Goal: Transaction & Acquisition: Purchase product/service

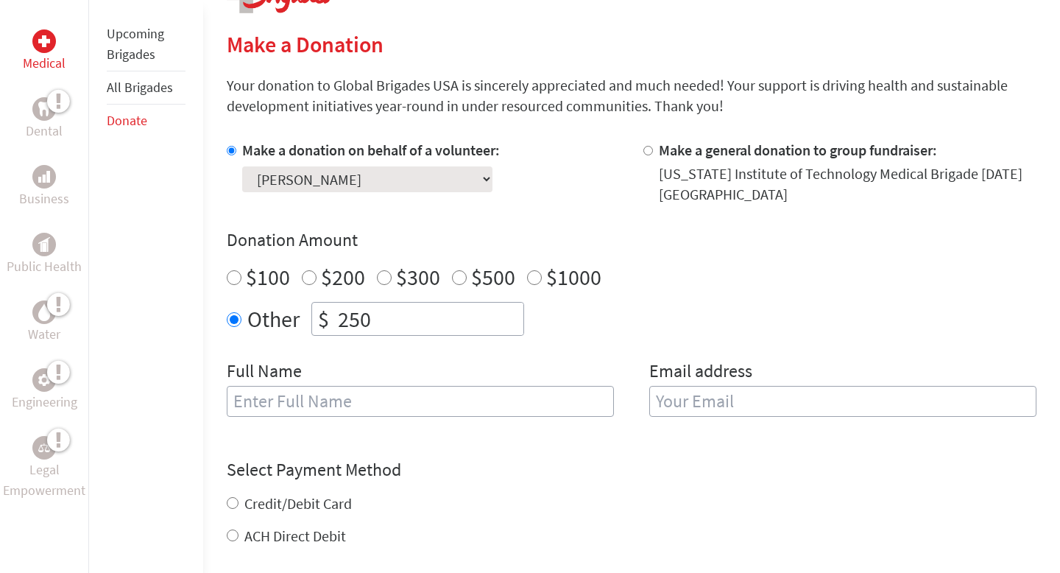
scroll to position [373, 0]
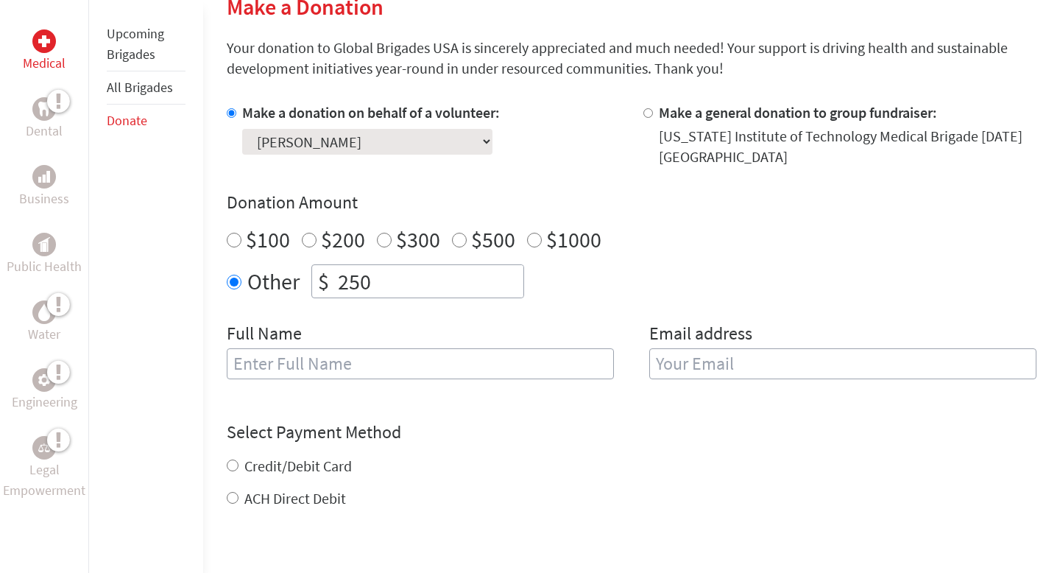
click at [381, 370] on input "text" at bounding box center [420, 363] width 387 height 31
type input "[PERSON_NAME]"
type input "[EMAIL_ADDRESS][DOMAIN_NAME]"
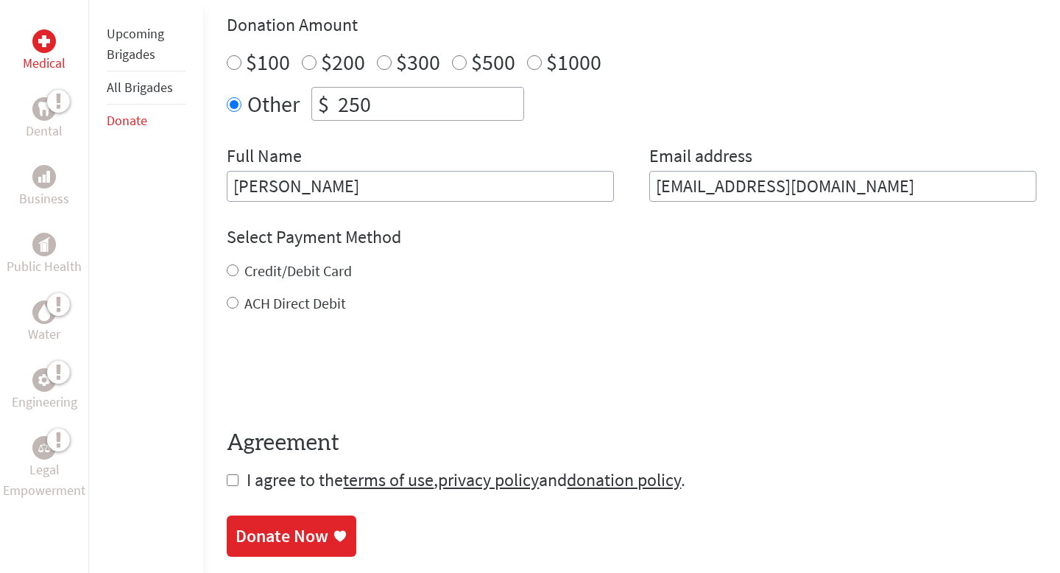
scroll to position [574, 0]
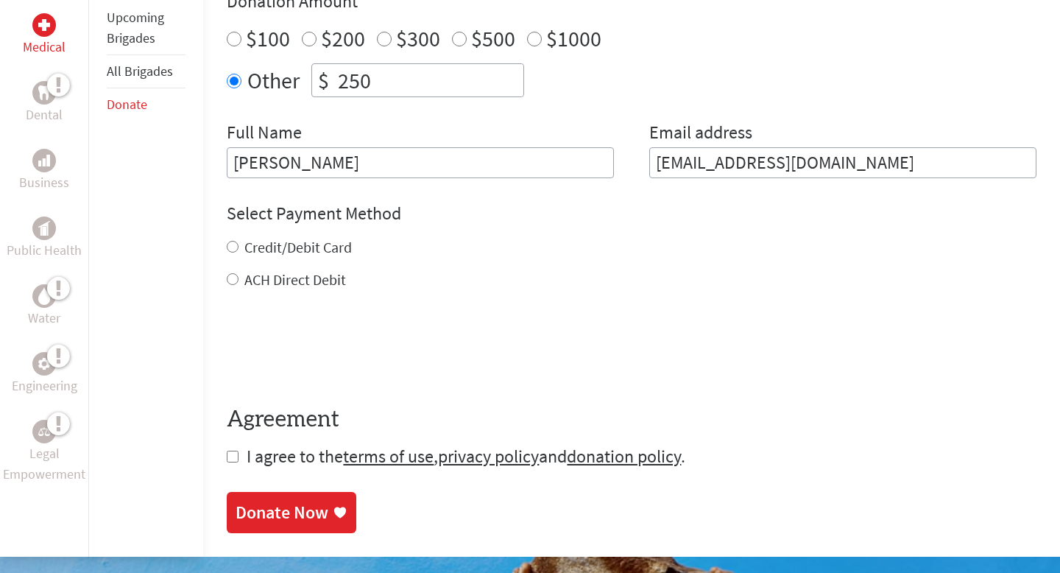
click at [305, 247] on label "Credit/Debit Card" at bounding box center [297, 247] width 107 height 18
click at [239, 247] on input "Credit/Debit Card" at bounding box center [233, 247] width 12 height 12
radio input "true"
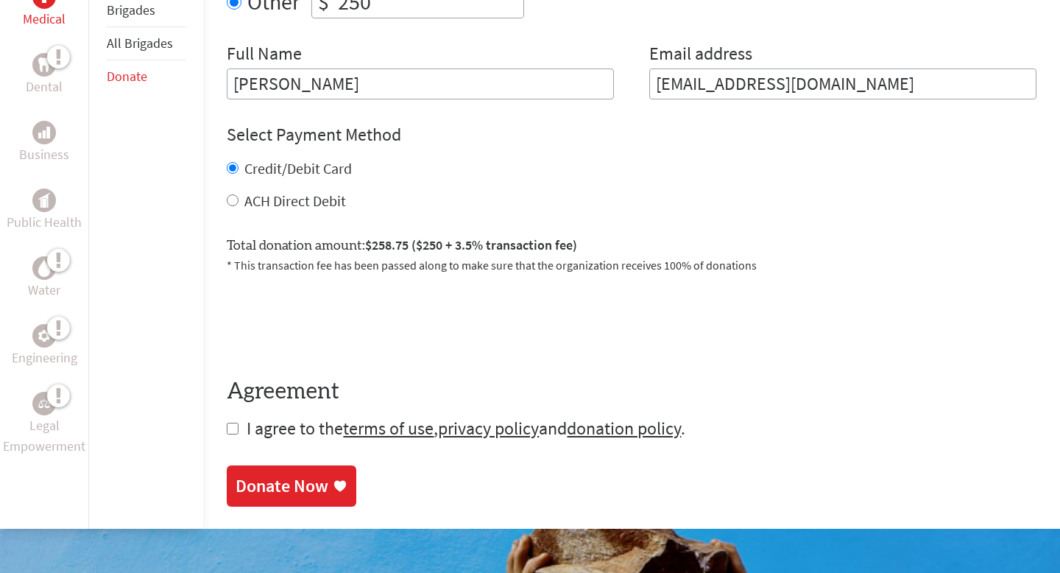
scroll to position [657, 0]
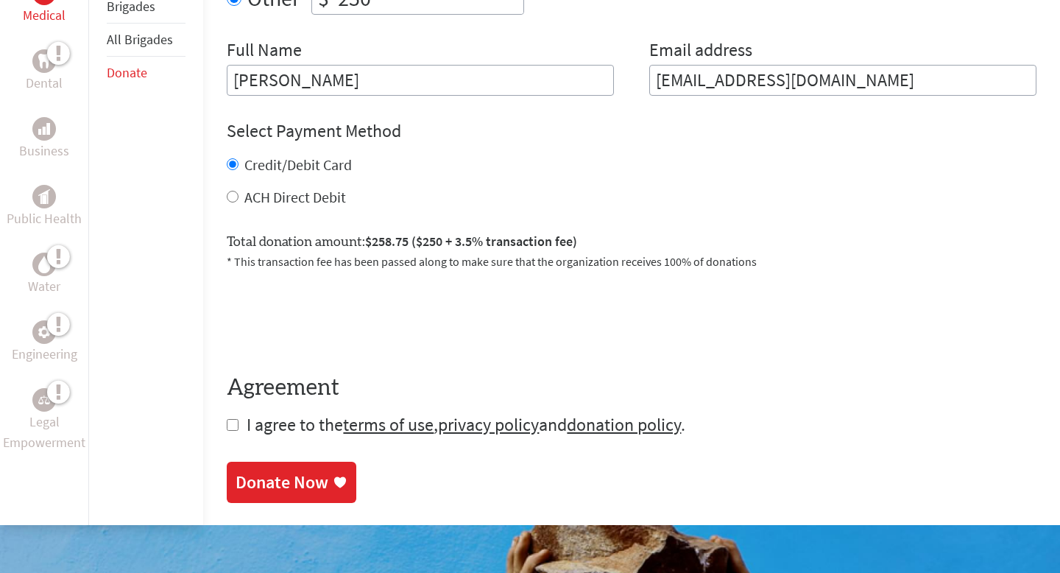
click at [291, 467] on link "Donate Now" at bounding box center [292, 482] width 130 height 41
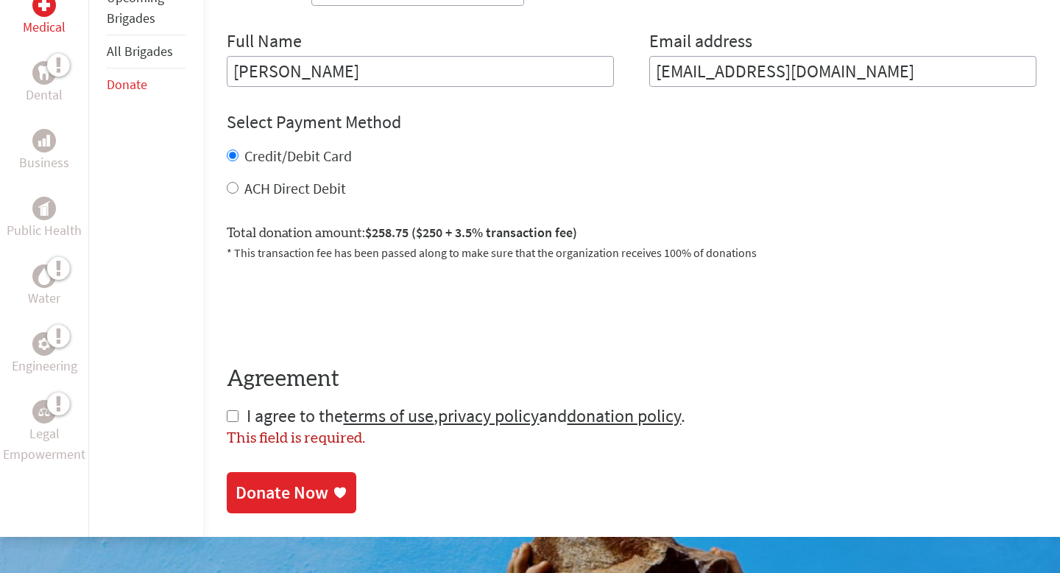
scroll to position [730, 0]
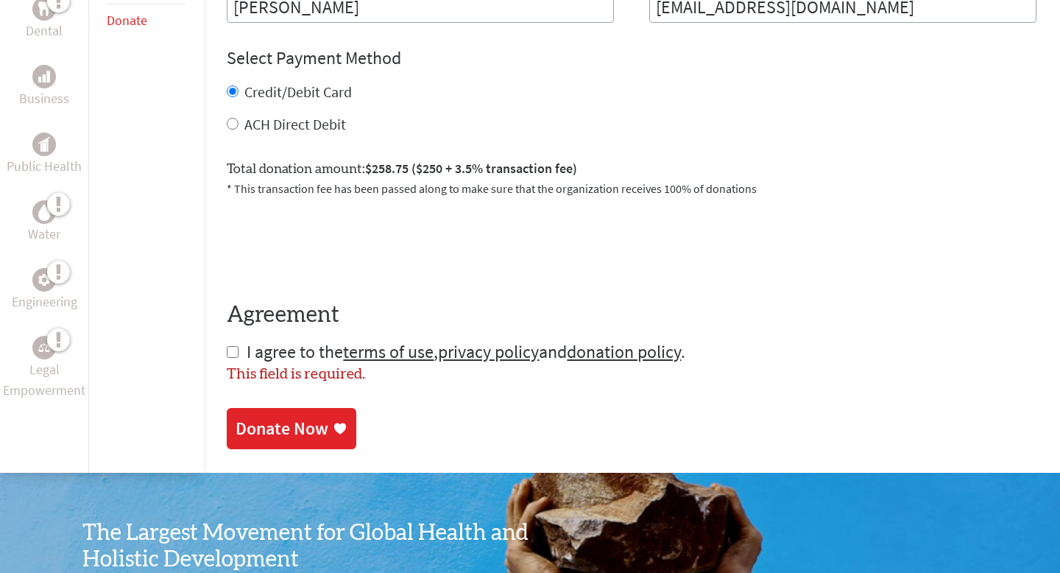
click at [263, 345] on span "I agree to the terms of use , privacy policy and donation policy ." at bounding box center [466, 351] width 439 height 23
click at [264, 352] on span "I agree to the terms of use , privacy policy and donation policy ." at bounding box center [466, 351] width 439 height 23
click at [228, 350] on input "checkbox" at bounding box center [233, 352] width 12 height 12
checkbox input "true"
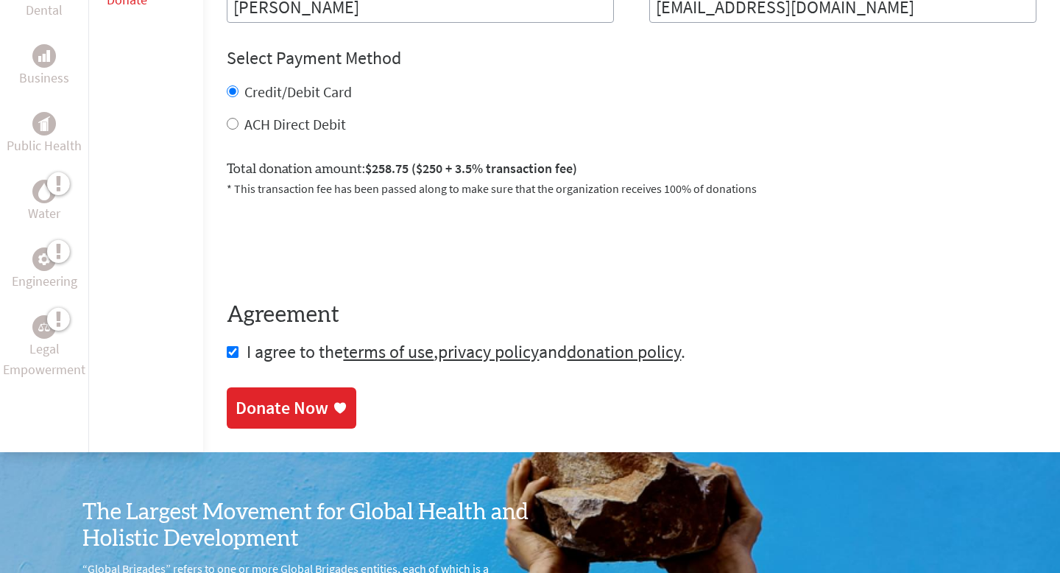
click at [292, 438] on div "Make a Donation Your donation to Global Brigades USA is sincerely appreciated a…" at bounding box center [632, 16] width 810 height 872
click at [292, 411] on div "Donate Now" at bounding box center [282, 410] width 93 height 24
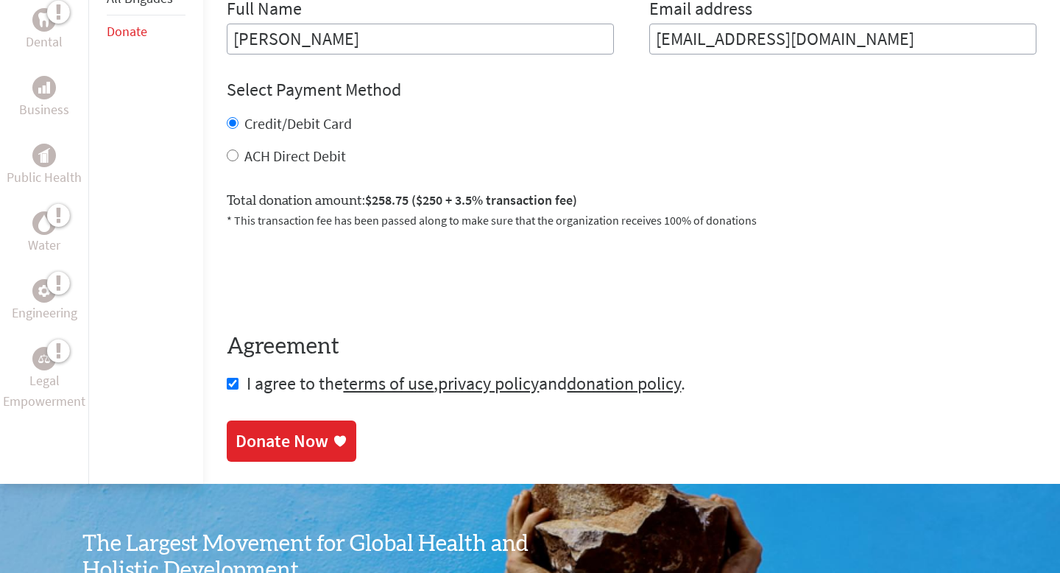
scroll to position [703, 0]
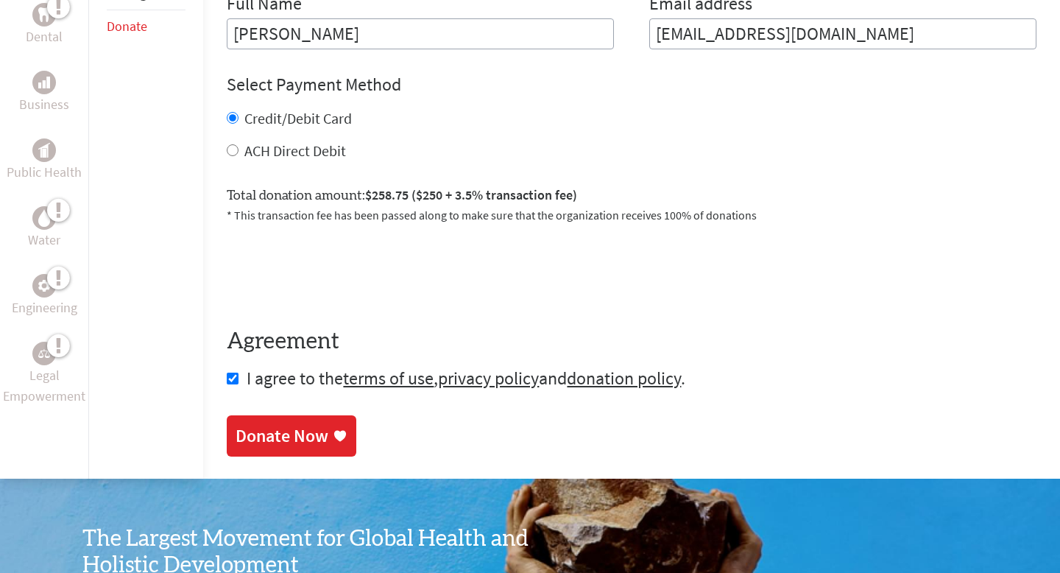
click at [287, 428] on div "Donate Now" at bounding box center [282, 436] width 93 height 24
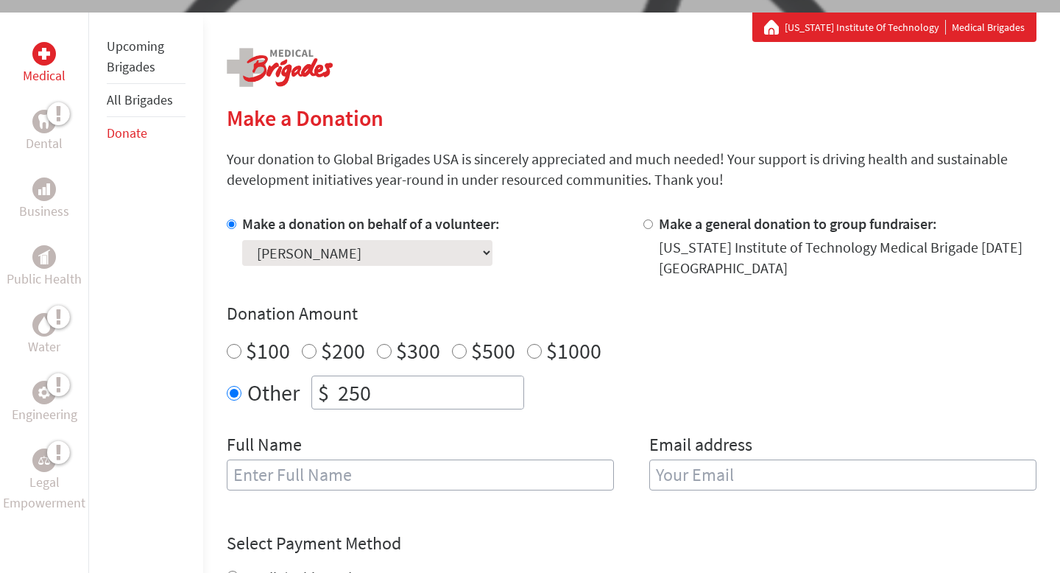
scroll to position [286, 0]
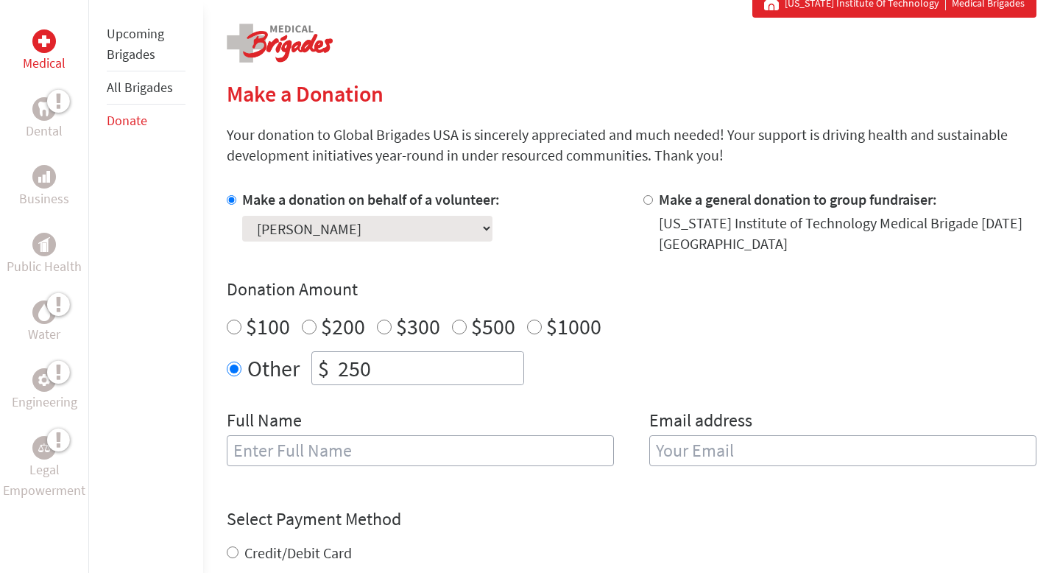
click at [391, 445] on input "text" at bounding box center [420, 450] width 387 height 31
type input "[PERSON_NAME]"
type input "[EMAIL_ADDRESS][DOMAIN_NAME]"
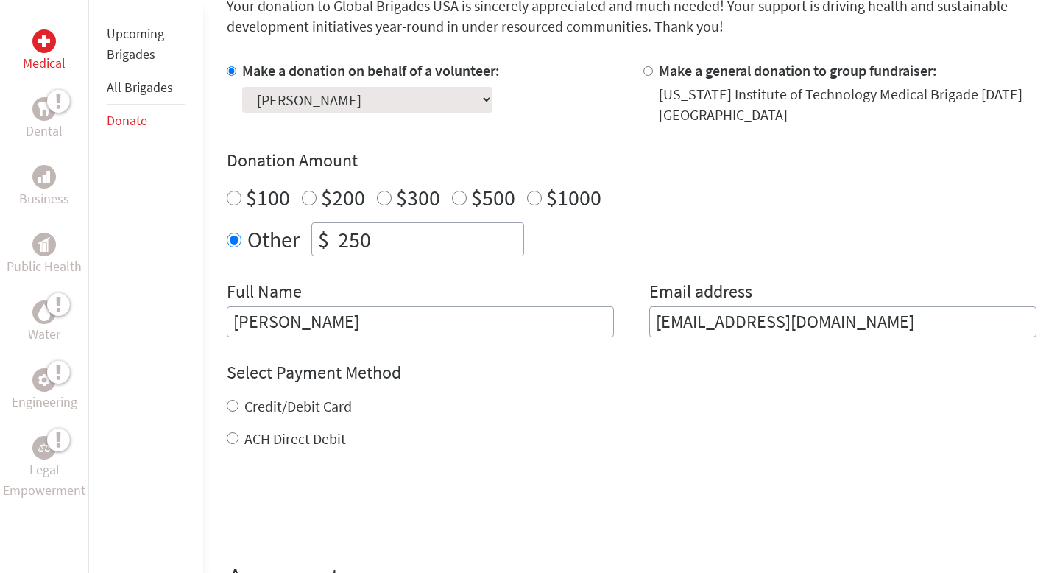
scroll to position [490, 0]
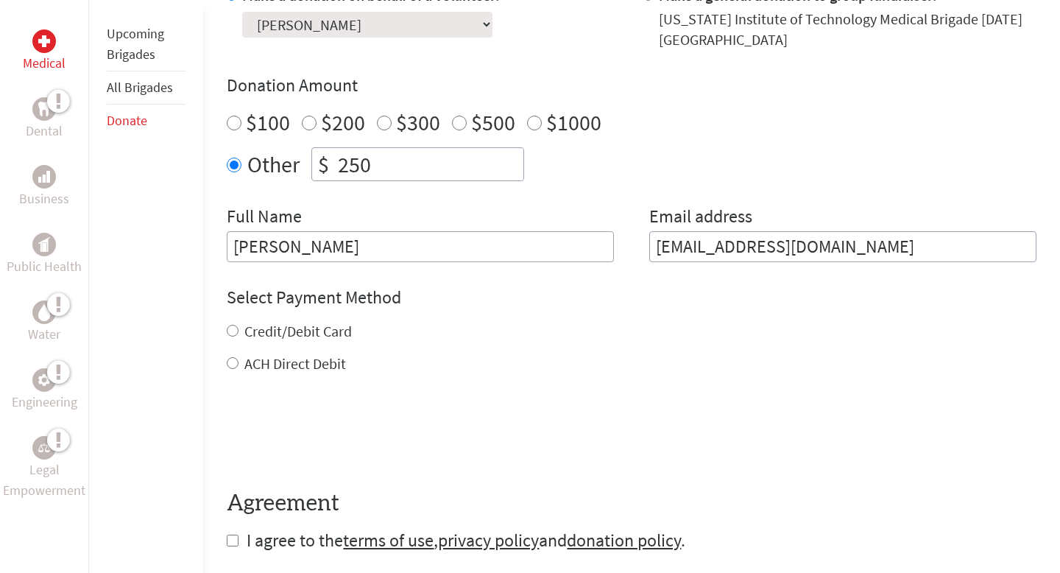
click at [317, 335] on label "Credit/Debit Card" at bounding box center [297, 331] width 107 height 18
click at [239, 335] on input "Credit/Debit Card" at bounding box center [233, 331] width 12 height 12
radio input "true"
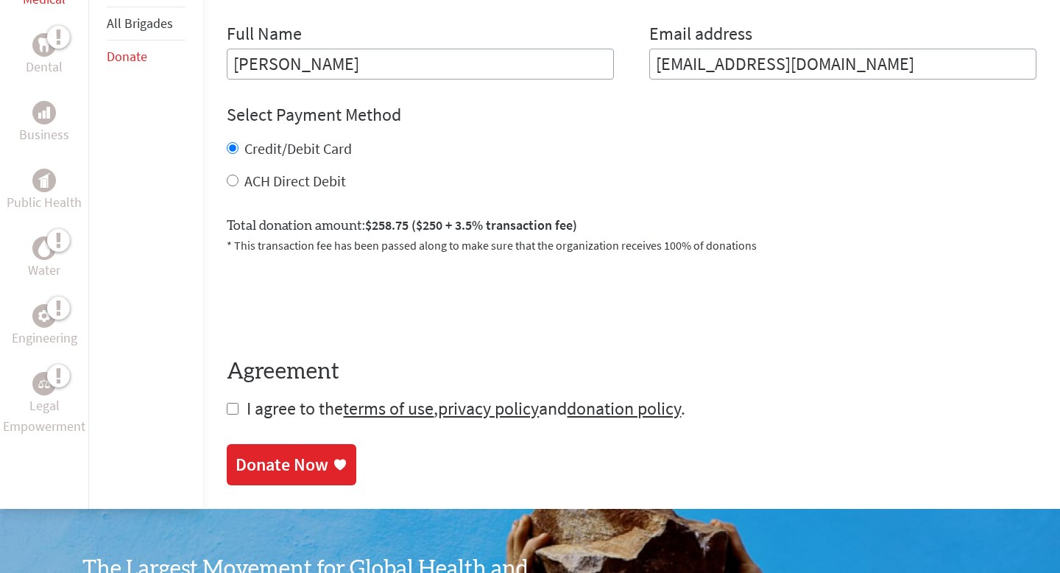
scroll to position [702, 0]
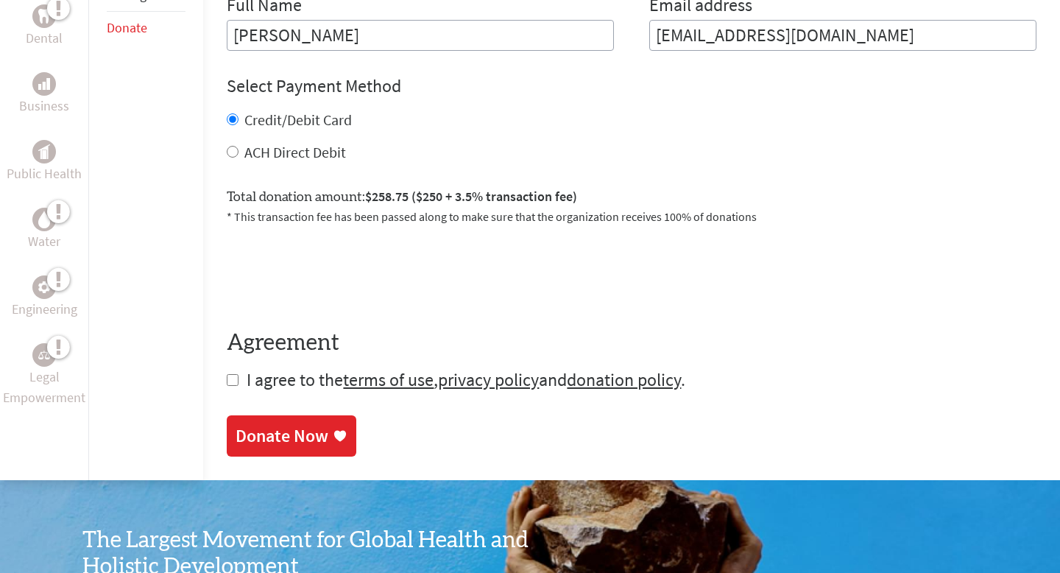
click at [272, 379] on span "I agree to the terms of use , privacy policy and donation policy ." at bounding box center [466, 379] width 439 height 23
click at [235, 384] on input "checkbox" at bounding box center [233, 380] width 12 height 12
checkbox input "true"
click at [265, 430] on div "Donate Now" at bounding box center [282, 438] width 93 height 24
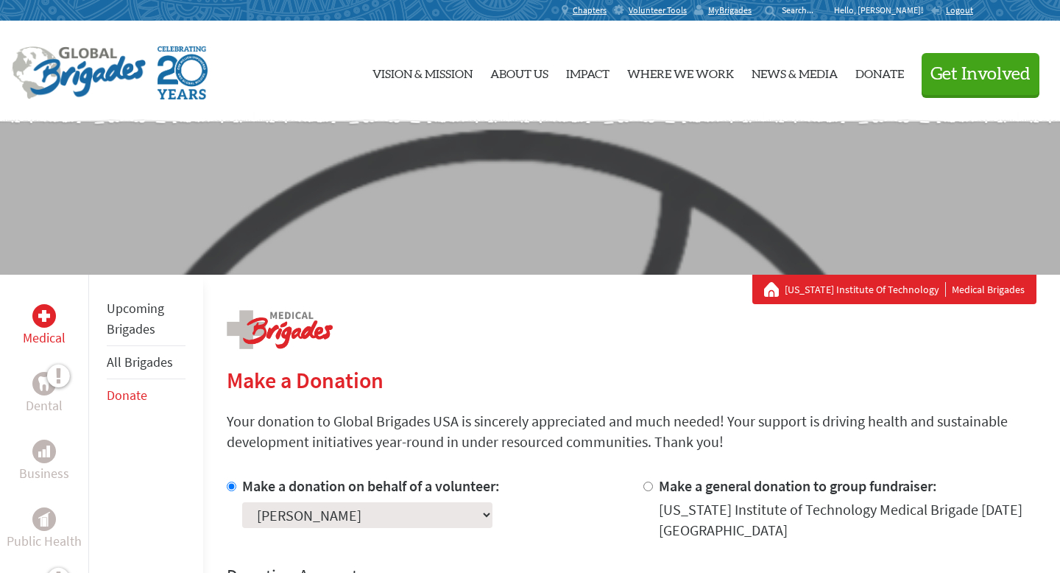
scroll to position [84, 0]
click at [148, 308] on link "Upcoming Brigades" at bounding box center [135, 319] width 57 height 38
